Goal: Information Seeking & Learning: Understand process/instructions

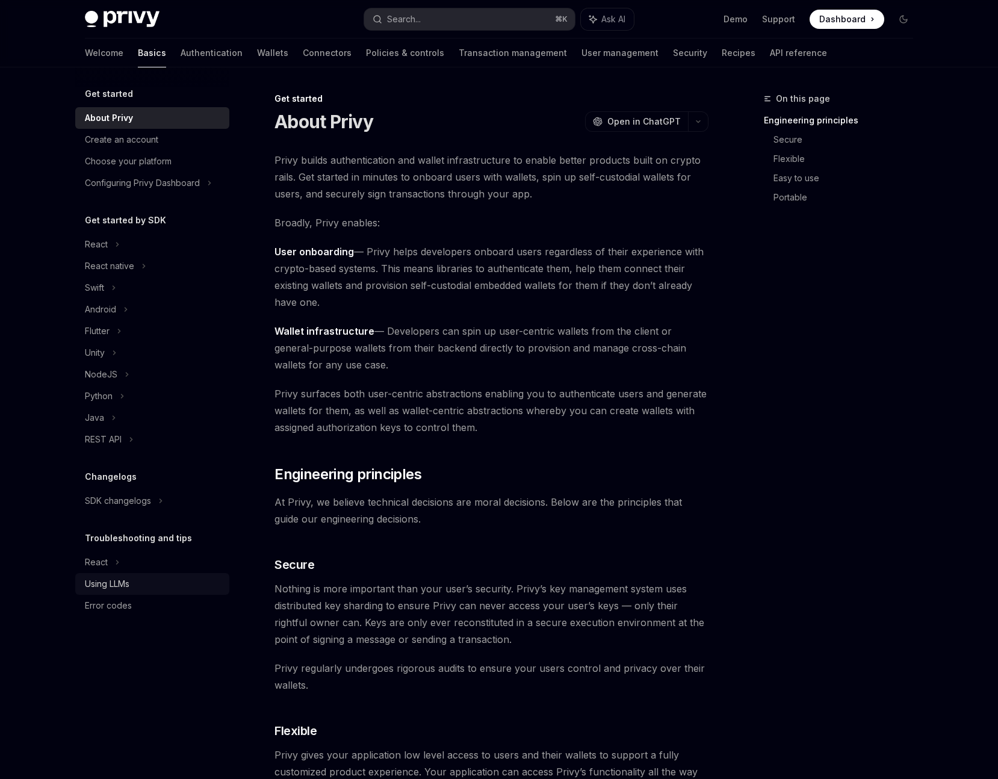
click at [110, 588] on div "Using LLMs" at bounding box center [107, 584] width 45 height 14
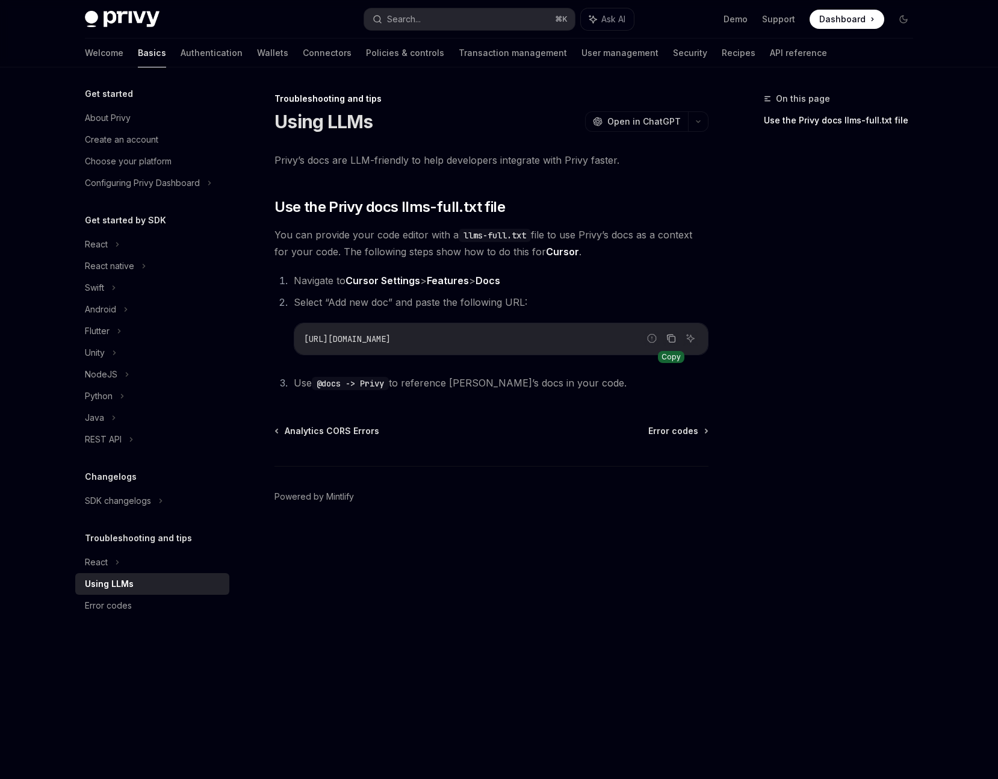
click at [671, 341] on icon "Copy the contents from the code block" at bounding box center [671, 338] width 10 height 10
click at [459, 57] on link "Transaction management" at bounding box center [513, 53] width 108 height 29
type textarea "*"
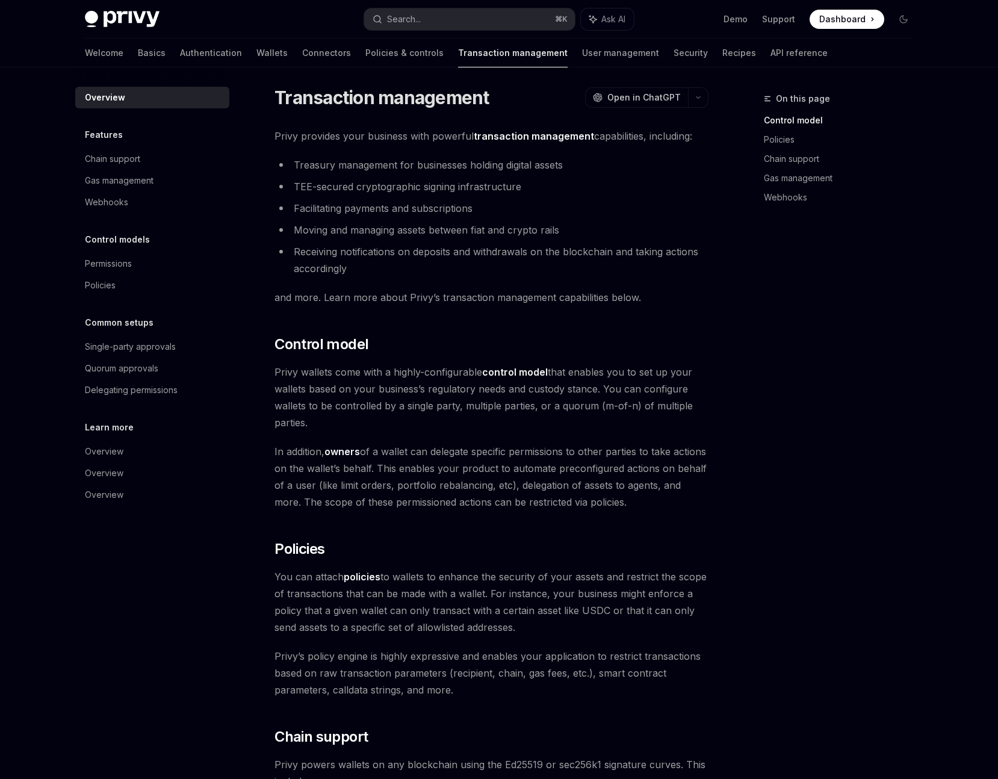
scroll to position [10, 0]
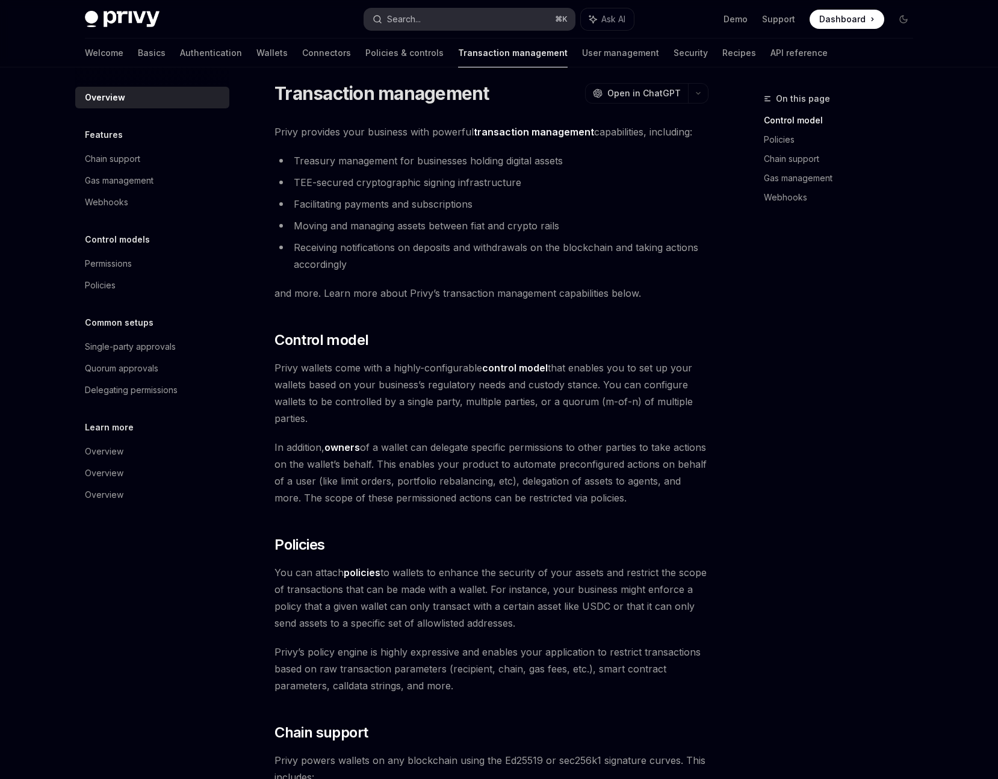
click at [405, 19] on div "Search..." at bounding box center [404, 19] width 34 height 14
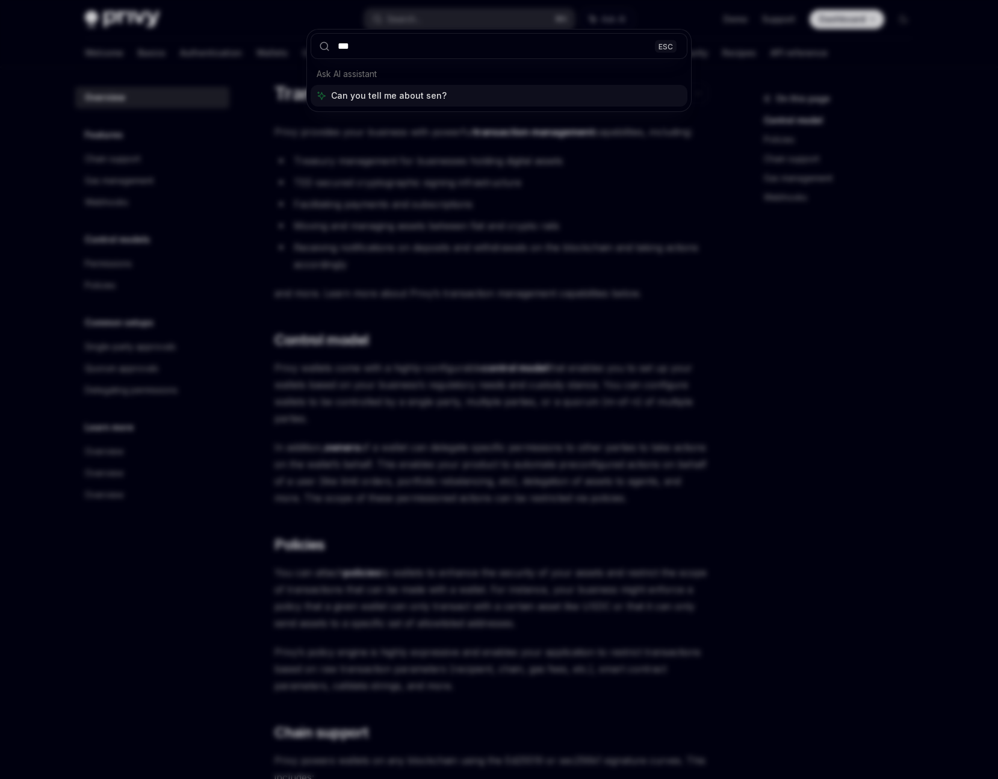
type input "****"
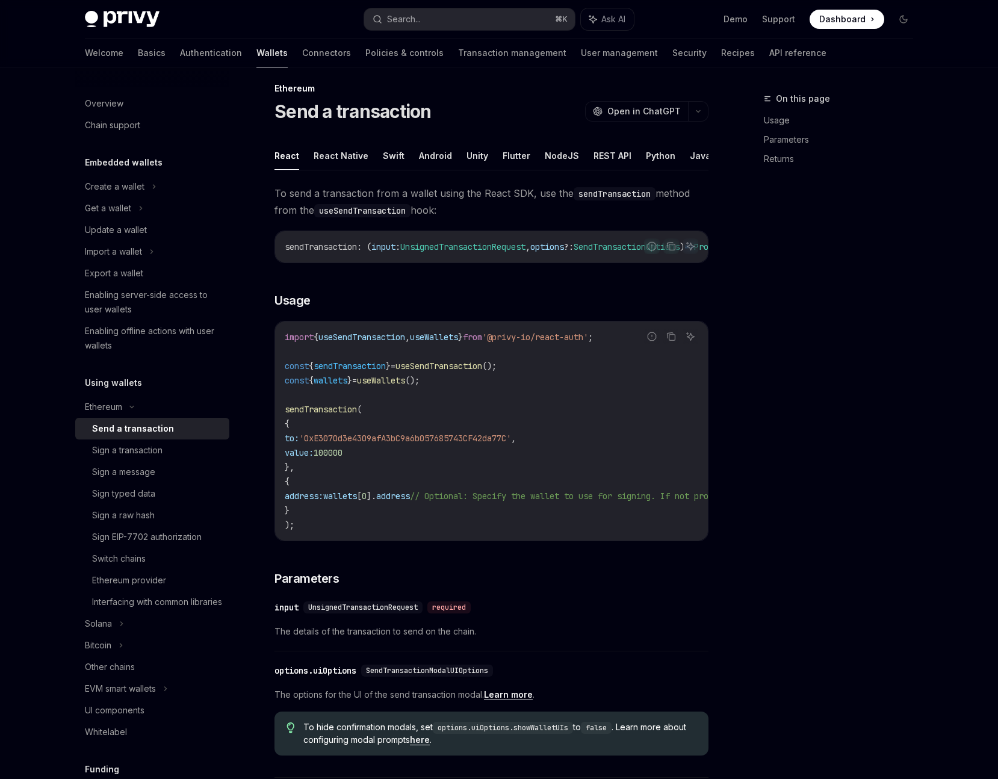
scroll to position [67, 0]
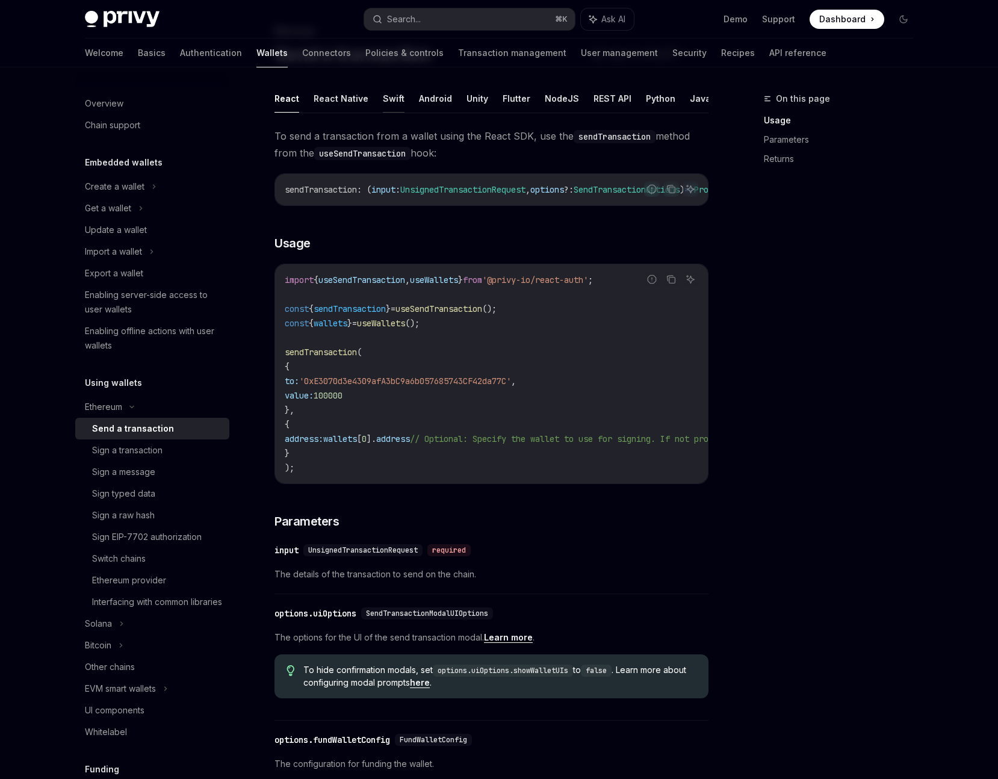
click at [393, 100] on button "Swift" at bounding box center [394, 98] width 22 height 28
type textarea "*"
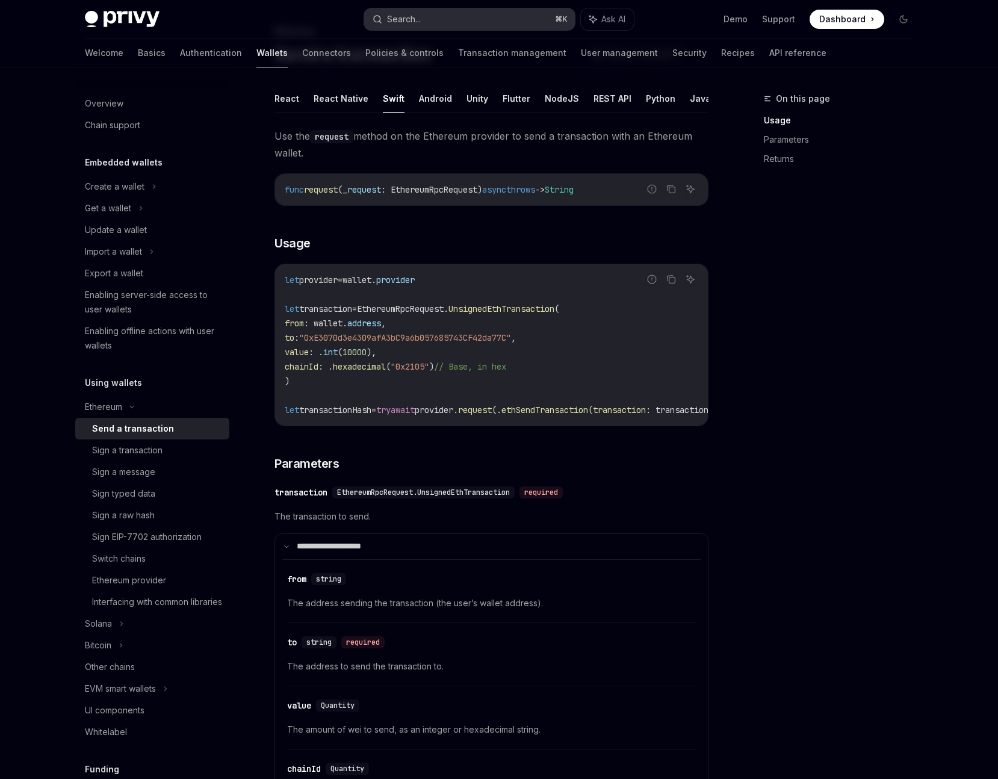
click at [400, 20] on div "Search..." at bounding box center [404, 19] width 34 height 14
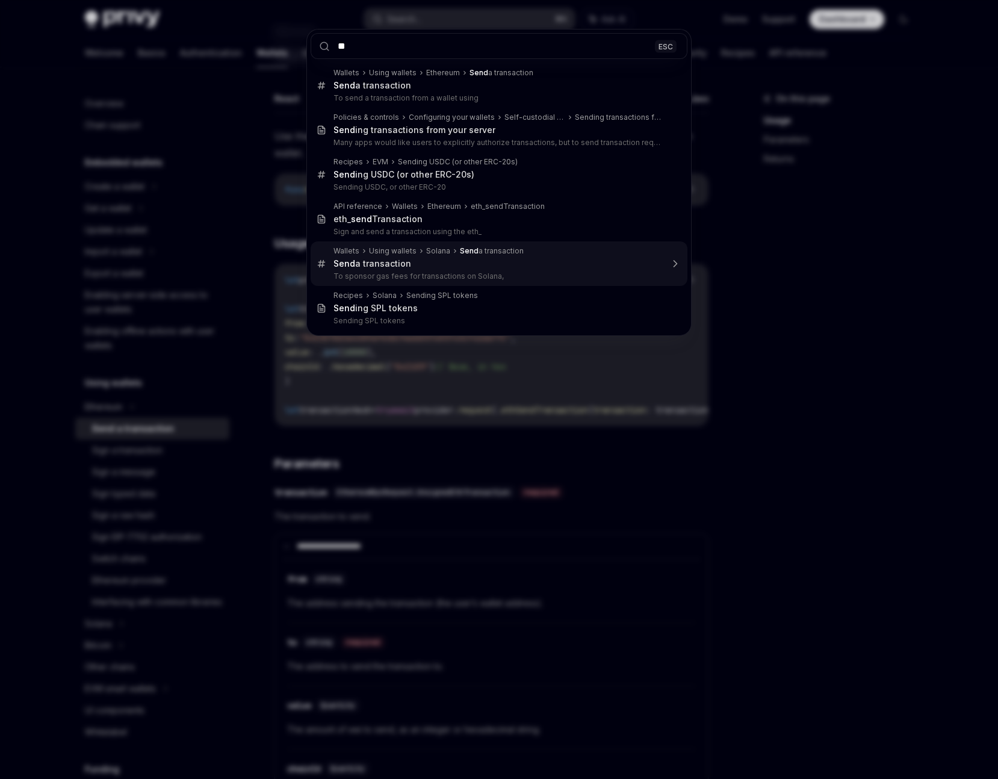
type input "*"
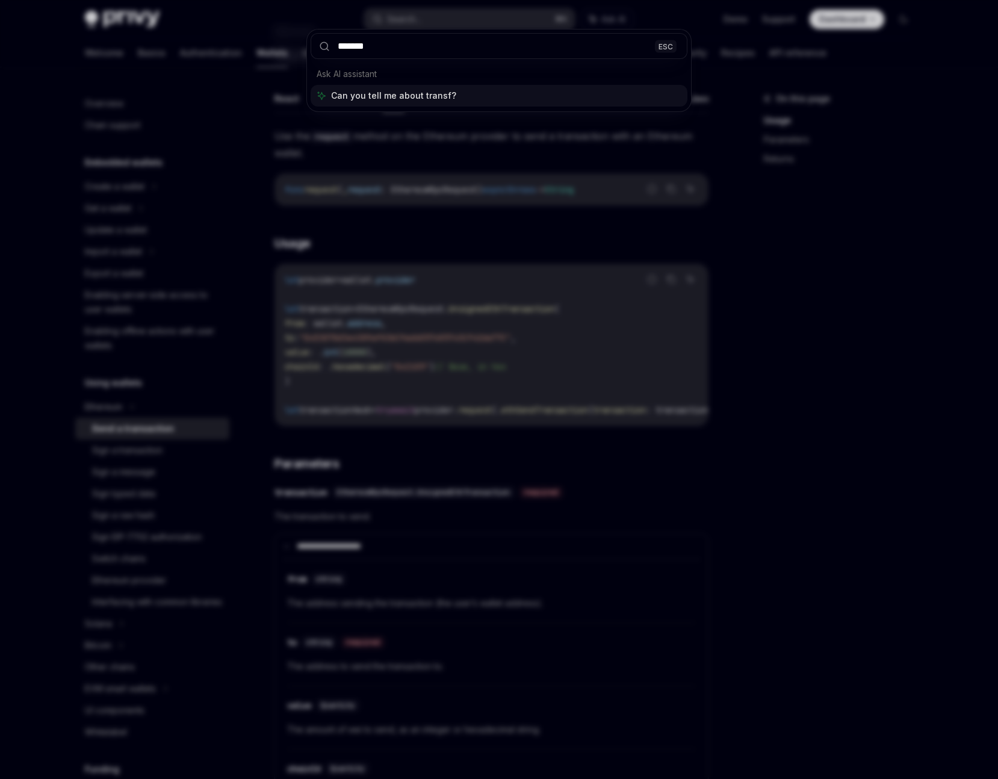
type input "********"
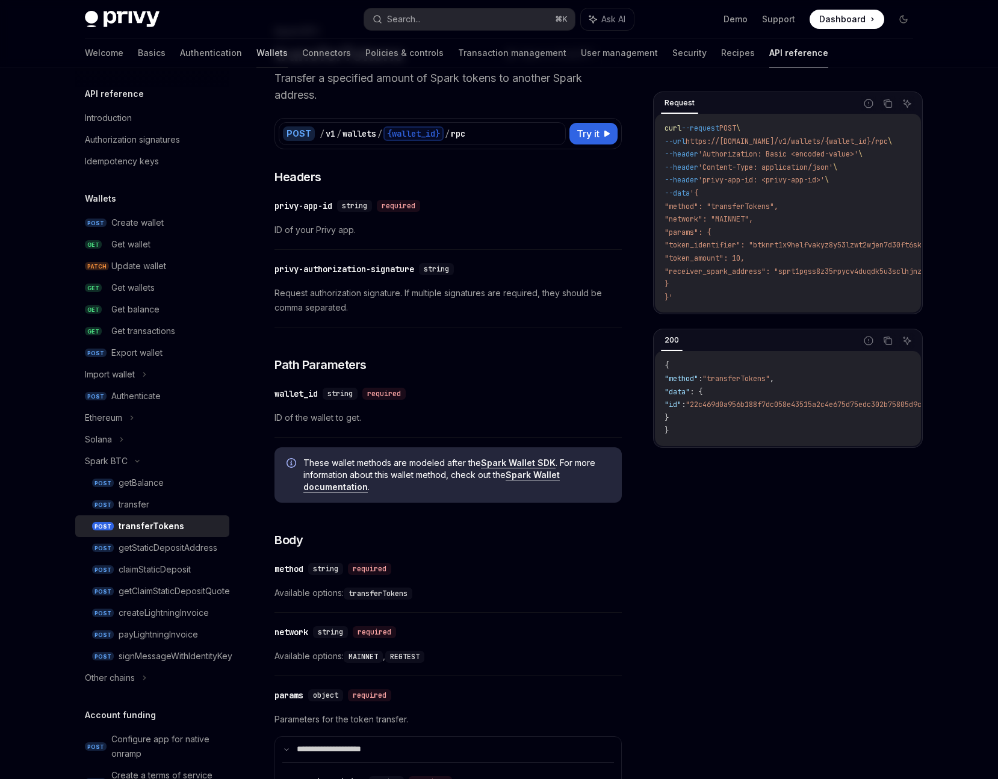
click at [256, 55] on link "Wallets" at bounding box center [271, 53] width 31 height 29
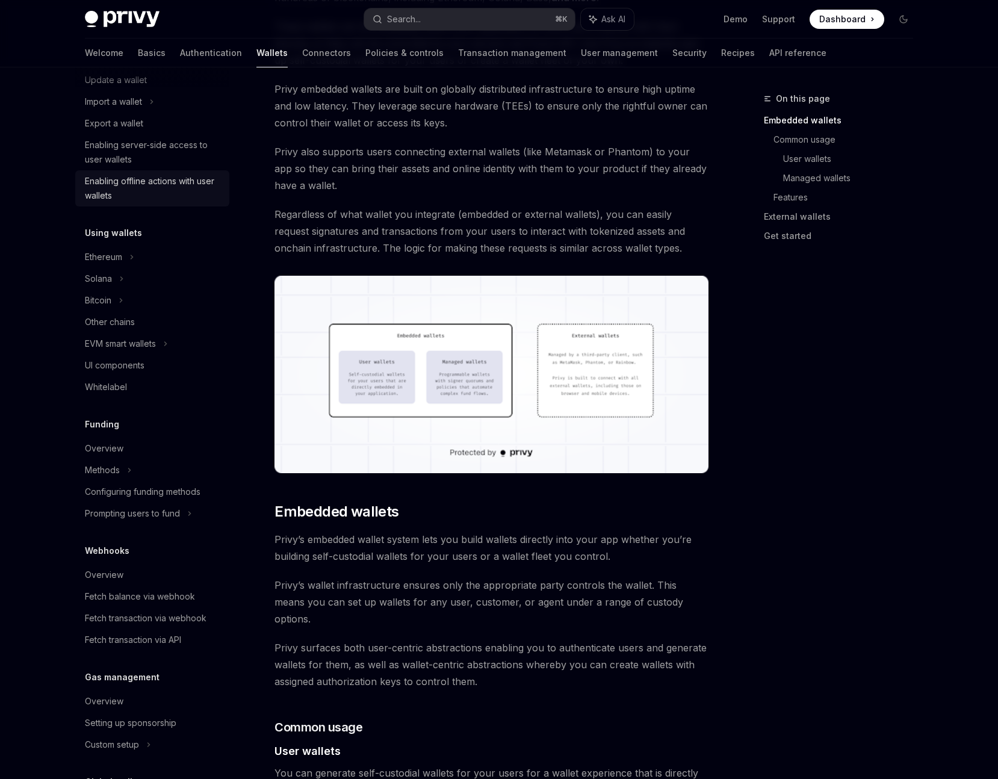
scroll to position [150, 0]
click at [105, 277] on div "Solana" at bounding box center [98, 278] width 27 height 14
type textarea "*"
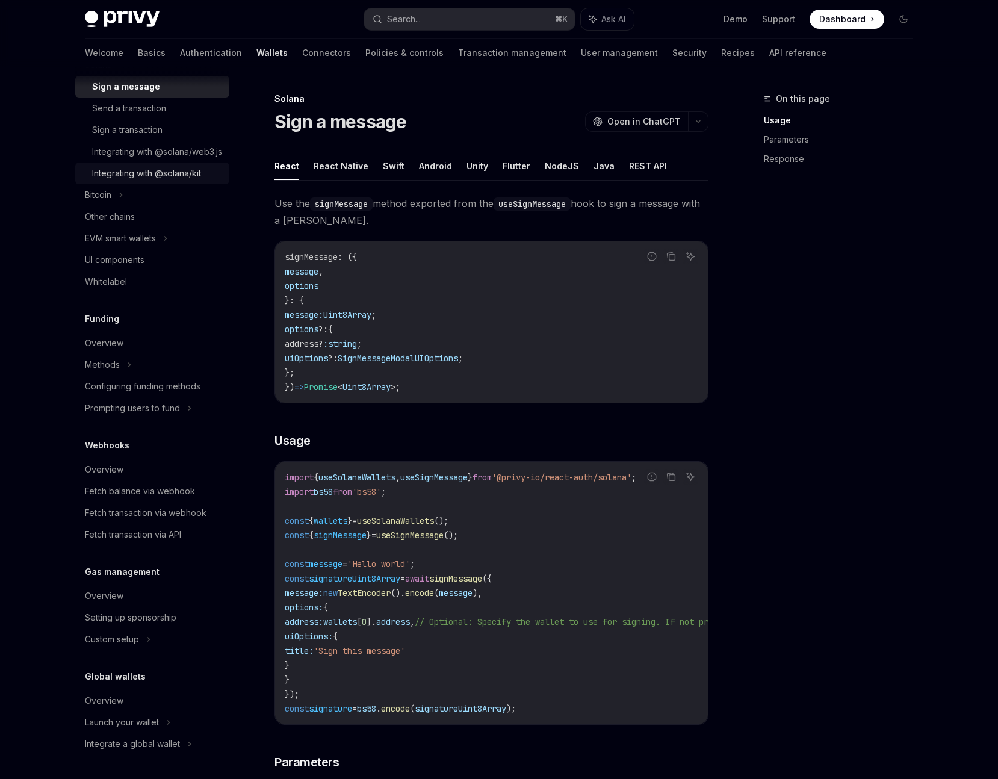
scroll to position [378, 0]
